Goal: Information Seeking & Learning: Learn about a topic

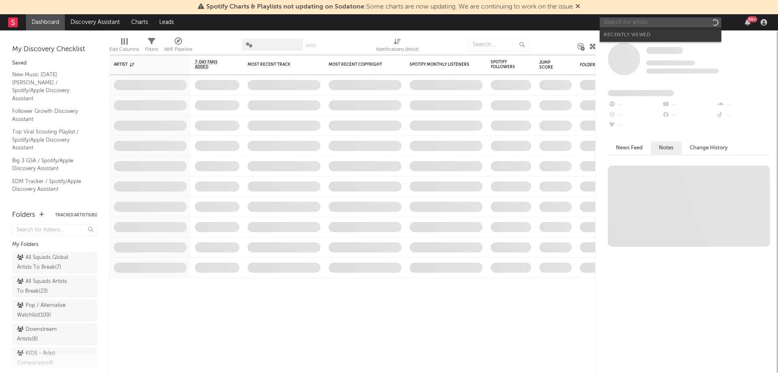
click at [648, 24] on input "text" at bounding box center [661, 22] width 122 height 10
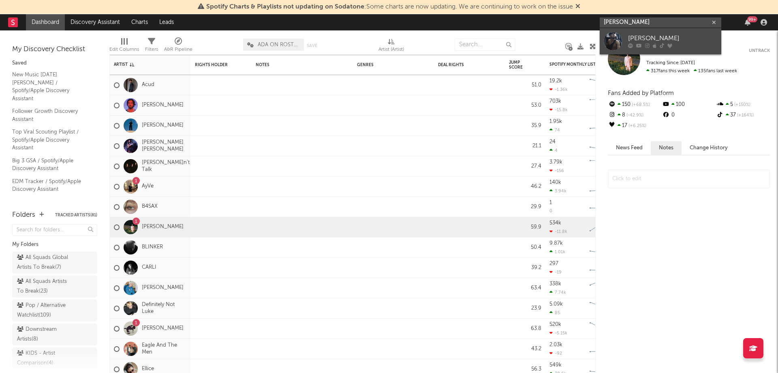
type input "[PERSON_NAME]"
click at [654, 33] on link "[PERSON_NAME]" at bounding box center [661, 41] width 122 height 26
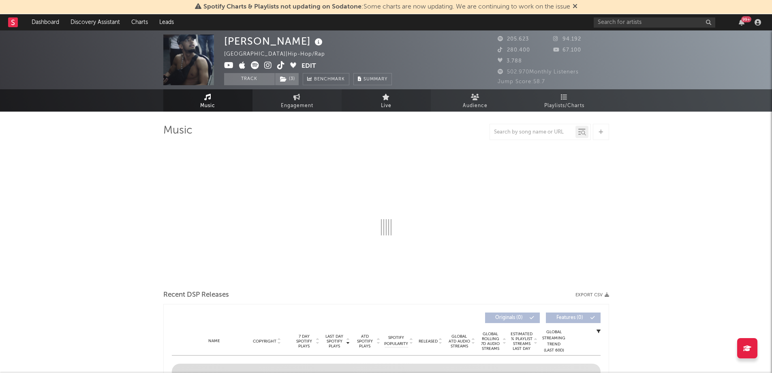
select select "6m"
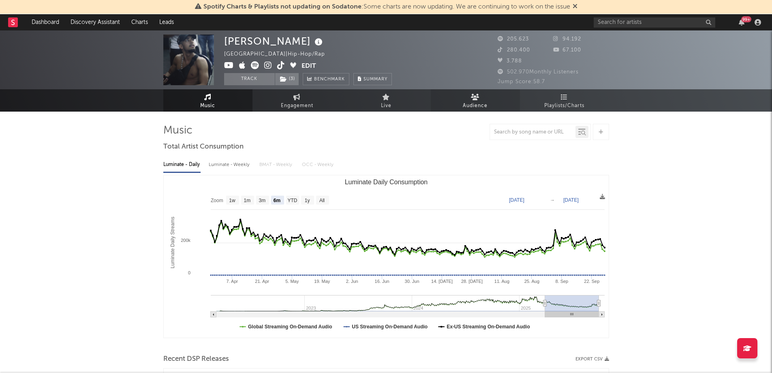
click at [460, 101] on link "Audience" at bounding box center [475, 100] width 89 height 22
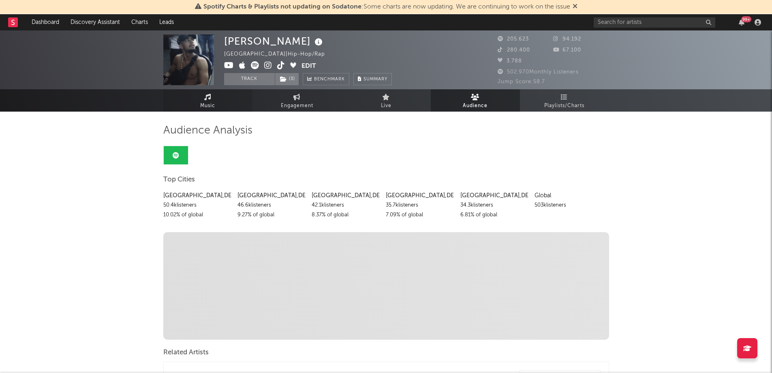
click at [208, 106] on span "Music" at bounding box center [207, 106] width 15 height 10
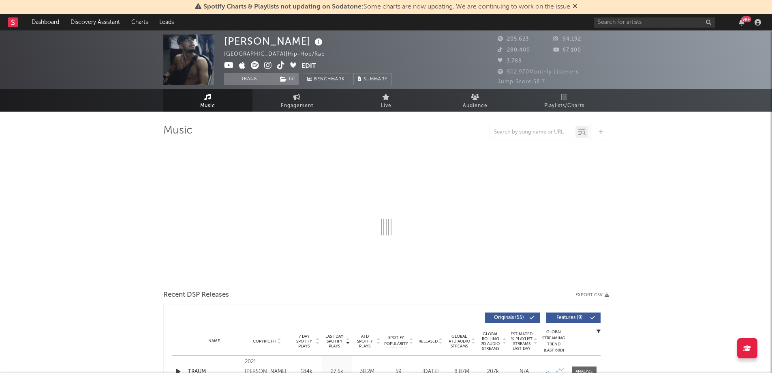
select select "6m"
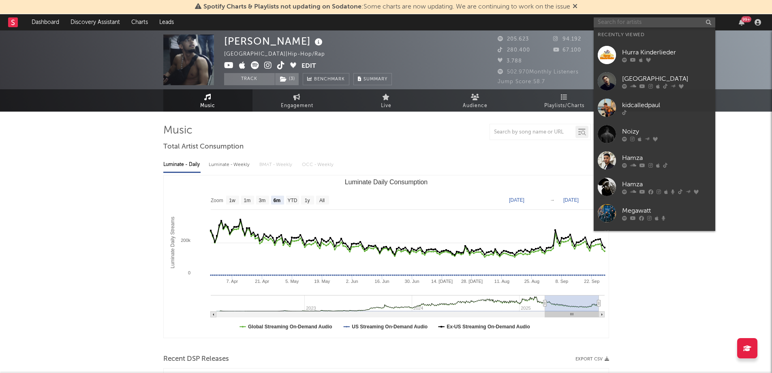
click at [630, 22] on input "text" at bounding box center [655, 22] width 122 height 10
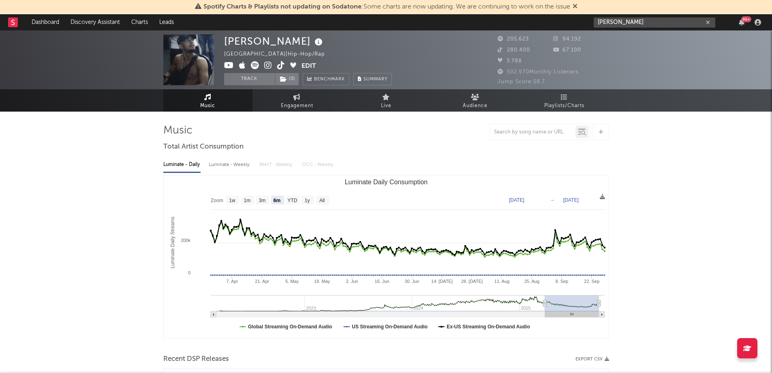
drag, startPoint x: 611, startPoint y: 24, endPoint x: 591, endPoint y: 25, distance: 20.3
click at [591, 25] on nav "Dashboard Discovery Assistant Charts Leads [PERSON_NAME] 99 +" at bounding box center [386, 22] width 772 height 16
type input "skates ledge"
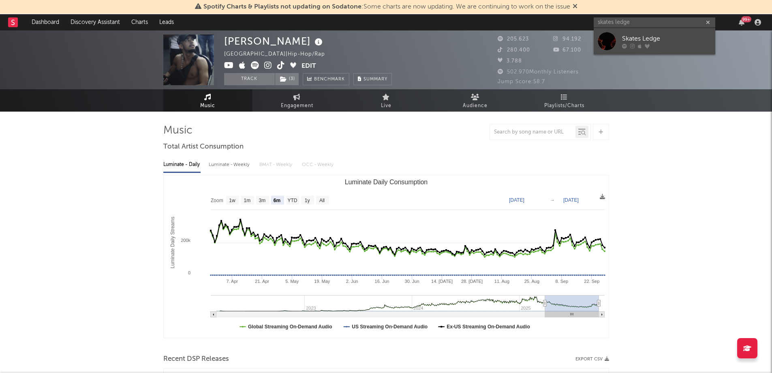
click at [676, 39] on div "Skates Ledge" at bounding box center [666, 39] width 89 height 10
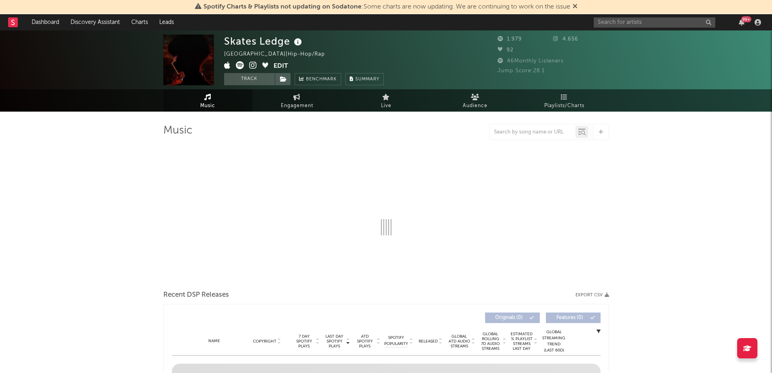
select select "1w"
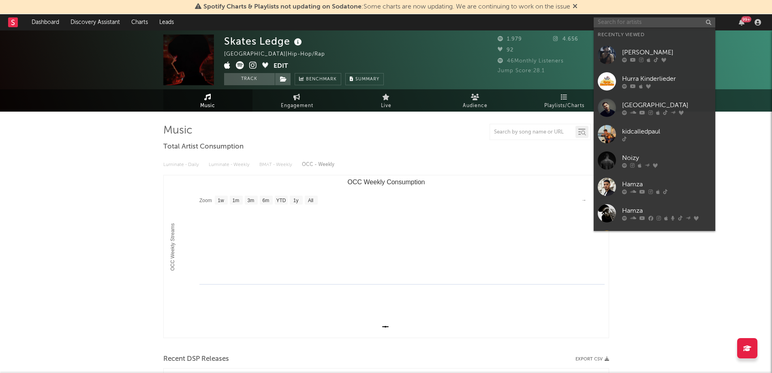
click at [630, 24] on input "text" at bounding box center [655, 22] width 122 height 10
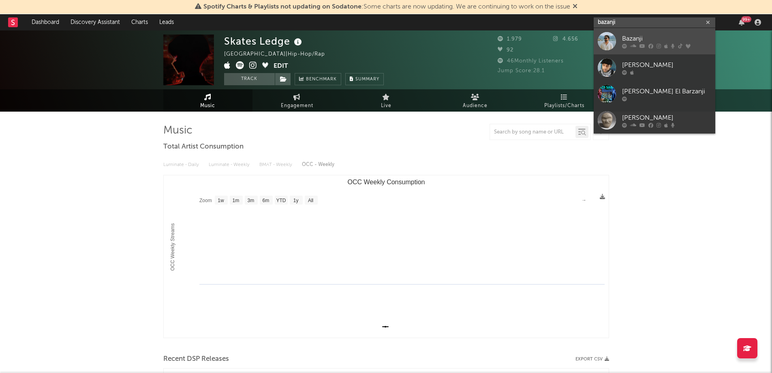
type input "bazanji"
click at [634, 35] on div "Bazanji" at bounding box center [666, 39] width 89 height 10
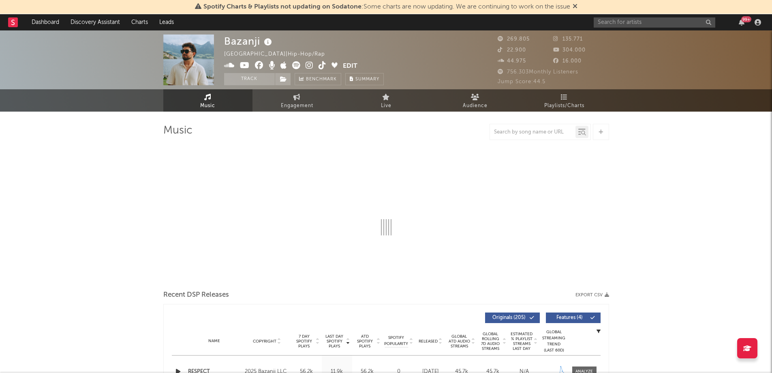
select select "6m"
